Goal: Navigation & Orientation: Find specific page/section

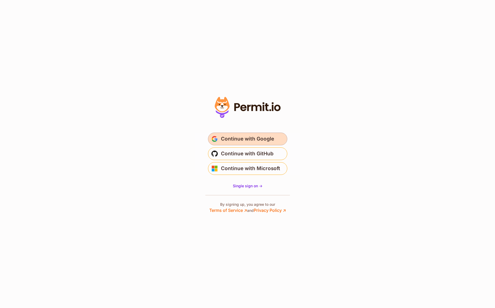
click at [265, 141] on span "Continue with Google" at bounding box center [247, 139] width 53 height 8
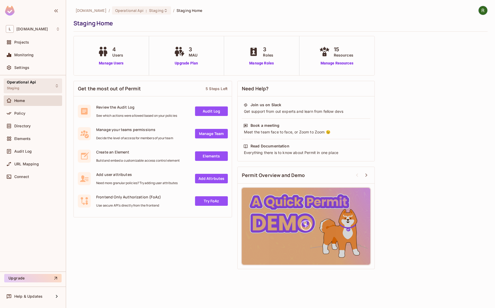
click at [46, 88] on div "Operational Api Staging" at bounding box center [33, 85] width 58 height 15
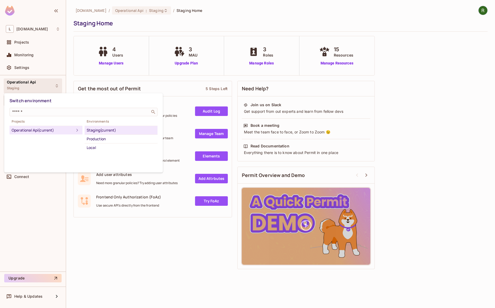
click at [46, 87] on div at bounding box center [247, 154] width 495 height 308
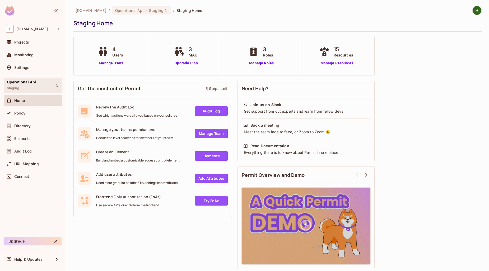
click at [50, 91] on div "Operational Api Staging" at bounding box center [33, 85] width 58 height 15
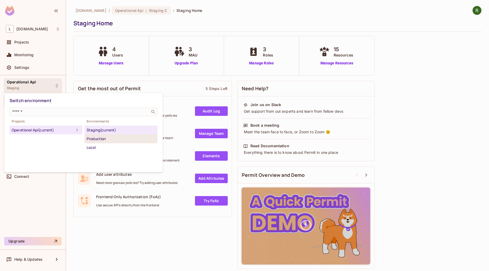
click at [109, 138] on div "Production" at bounding box center [121, 139] width 69 height 6
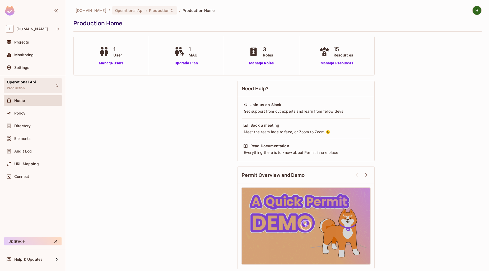
click at [41, 85] on div "Operational Api Production" at bounding box center [33, 85] width 58 height 15
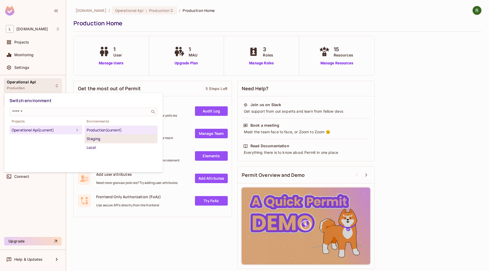
click at [100, 138] on div "Staging" at bounding box center [121, 139] width 69 height 6
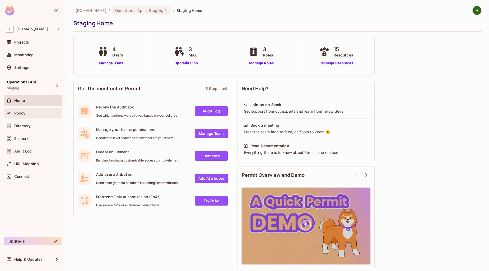
click at [36, 111] on div "Policy" at bounding box center [37, 113] width 46 height 4
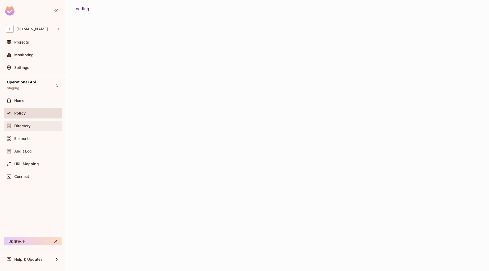
click at [36, 127] on div "Directory" at bounding box center [37, 126] width 46 height 4
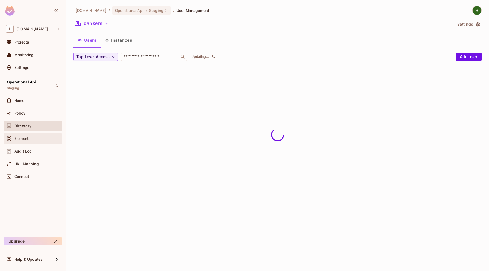
click at [46, 141] on div "Elements" at bounding box center [33, 139] width 54 height 6
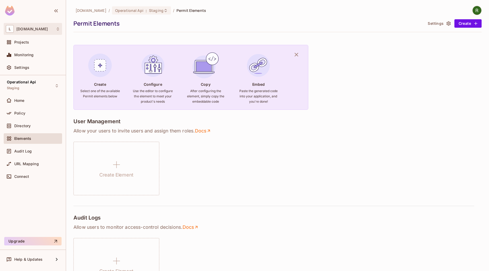
click at [43, 32] on div "L [DOMAIN_NAME]" at bounding box center [33, 29] width 54 height 8
click at [43, 32] on div at bounding box center [244, 135] width 489 height 271
click at [34, 107] on div "Home" at bounding box center [33, 101] width 58 height 13
click at [35, 104] on div "Home" at bounding box center [33, 100] width 58 height 11
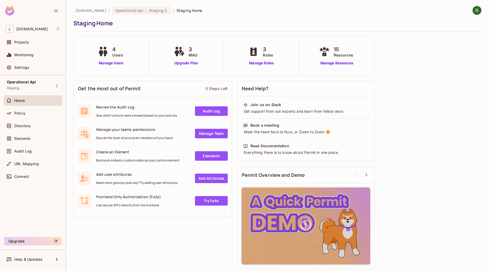
click at [430, 96] on div "Get the most out of Permit 5 Steps Left Review the Audit Log See which actions …" at bounding box center [277, 175] width 408 height 194
click at [114, 71] on div "4 Users Manage Users" at bounding box center [111, 55] width 75 height 39
click at [115, 65] on link "Manage Users" at bounding box center [110, 63] width 29 height 6
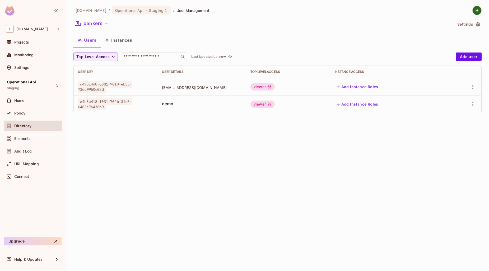
click at [218, 142] on div "lakpa.cl / Operational Api : Staging / User Management bankers Settings Users I…" at bounding box center [277, 135] width 423 height 271
click at [32, 114] on div "Policy" at bounding box center [37, 113] width 46 height 4
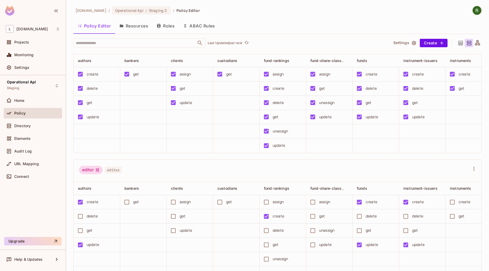
scroll to position [44, 0]
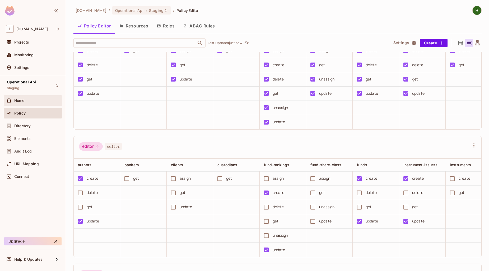
click at [31, 105] on div "Home" at bounding box center [33, 100] width 58 height 11
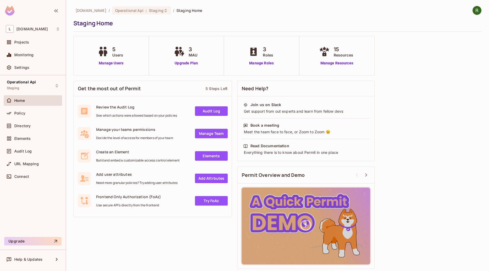
scroll to position [1, 0]
